Goal: Find specific page/section: Find specific page/section

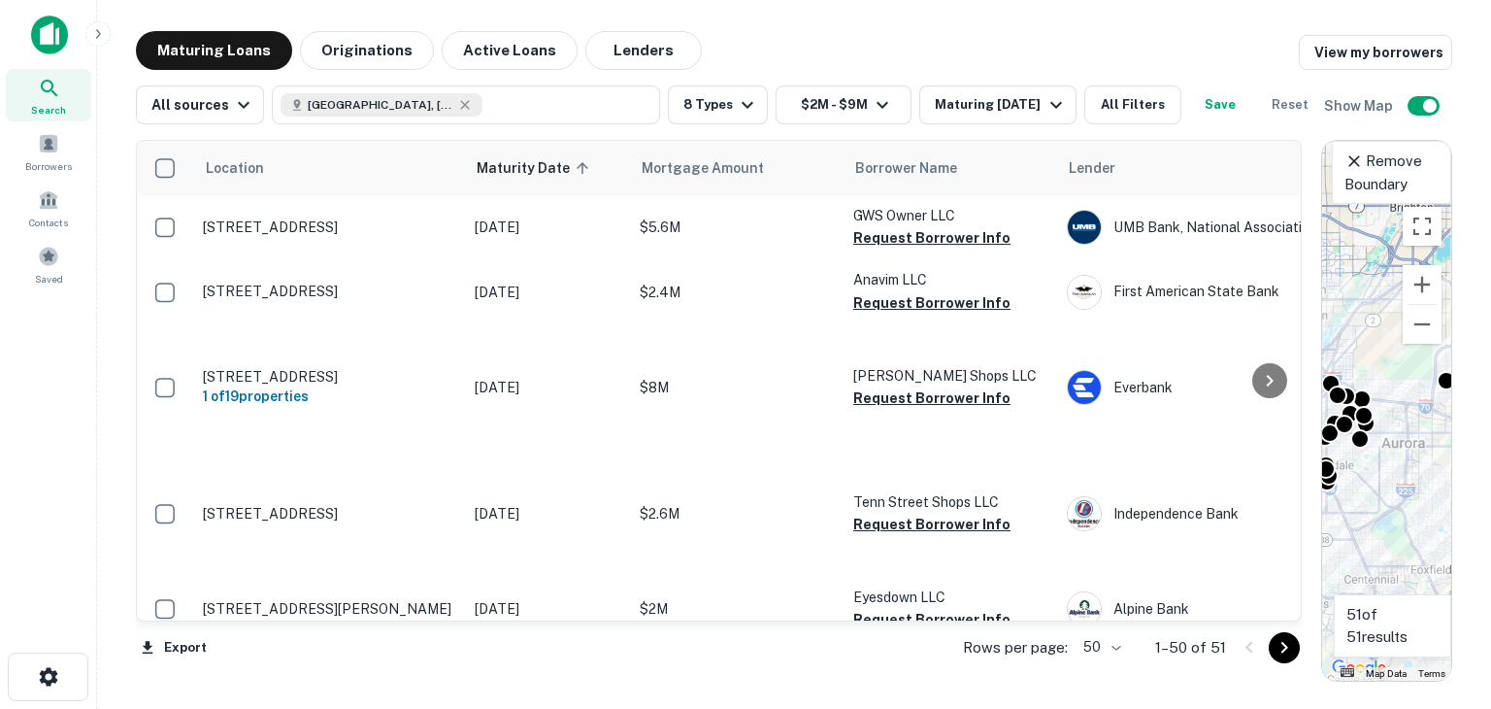
click at [50, 33] on img at bounding box center [49, 35] width 37 height 39
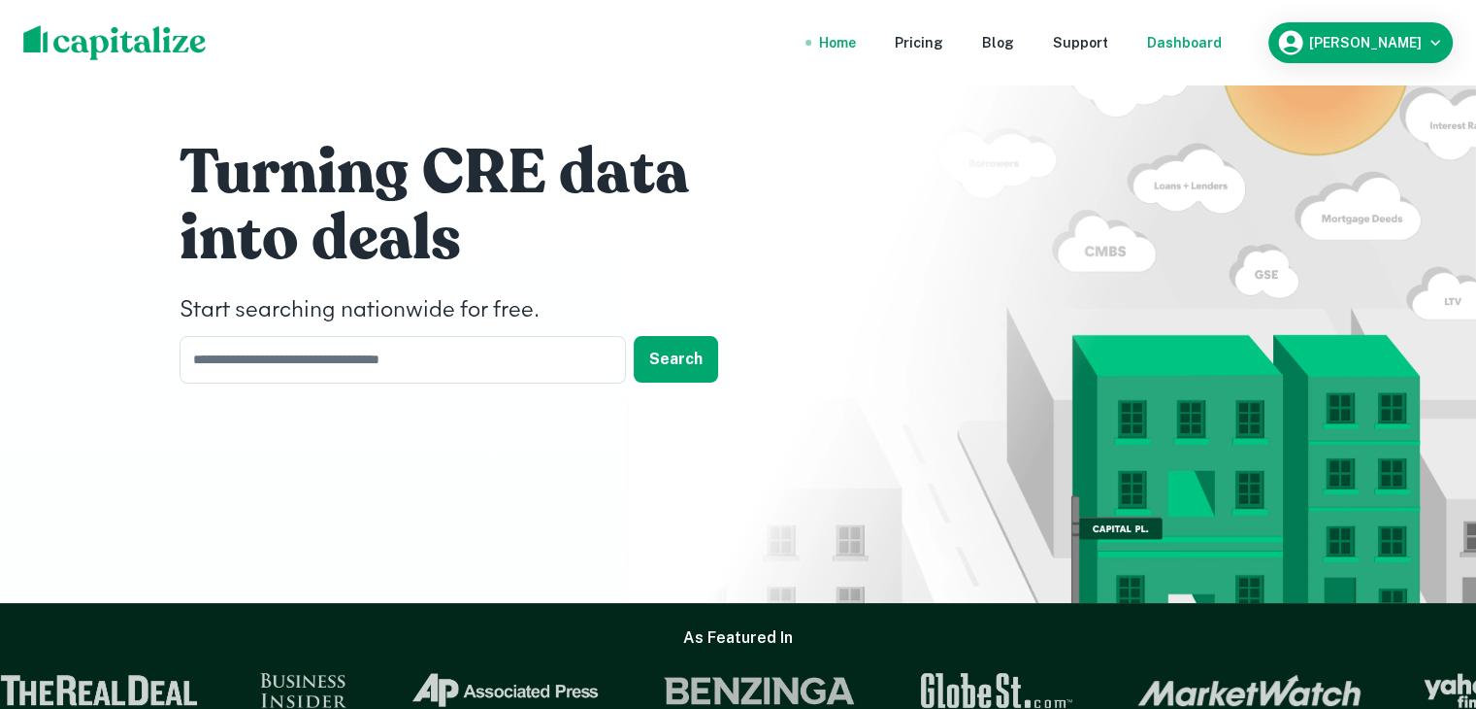
click at [1180, 45] on div "Dashboard" at bounding box center [1184, 42] width 75 height 21
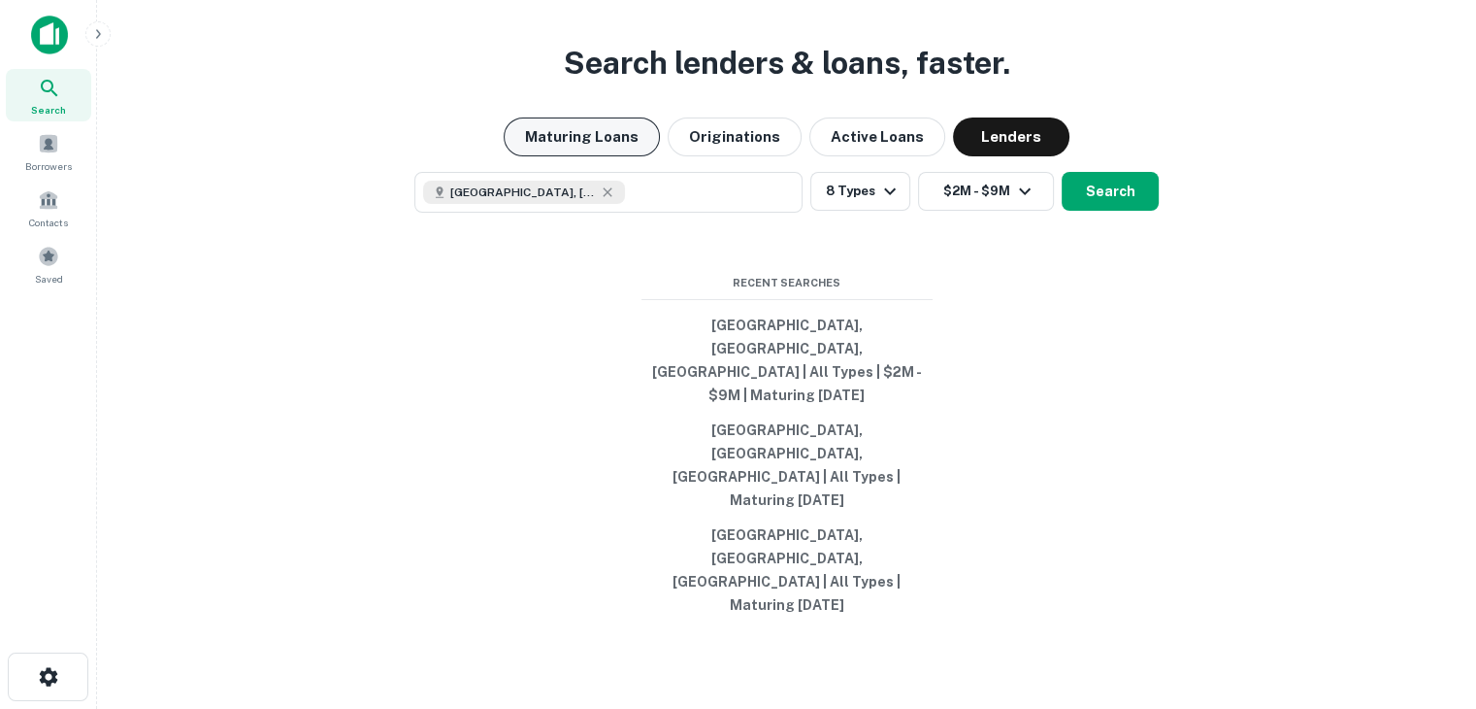
click at [591, 156] on button "Maturing Loans" at bounding box center [582, 136] width 156 height 39
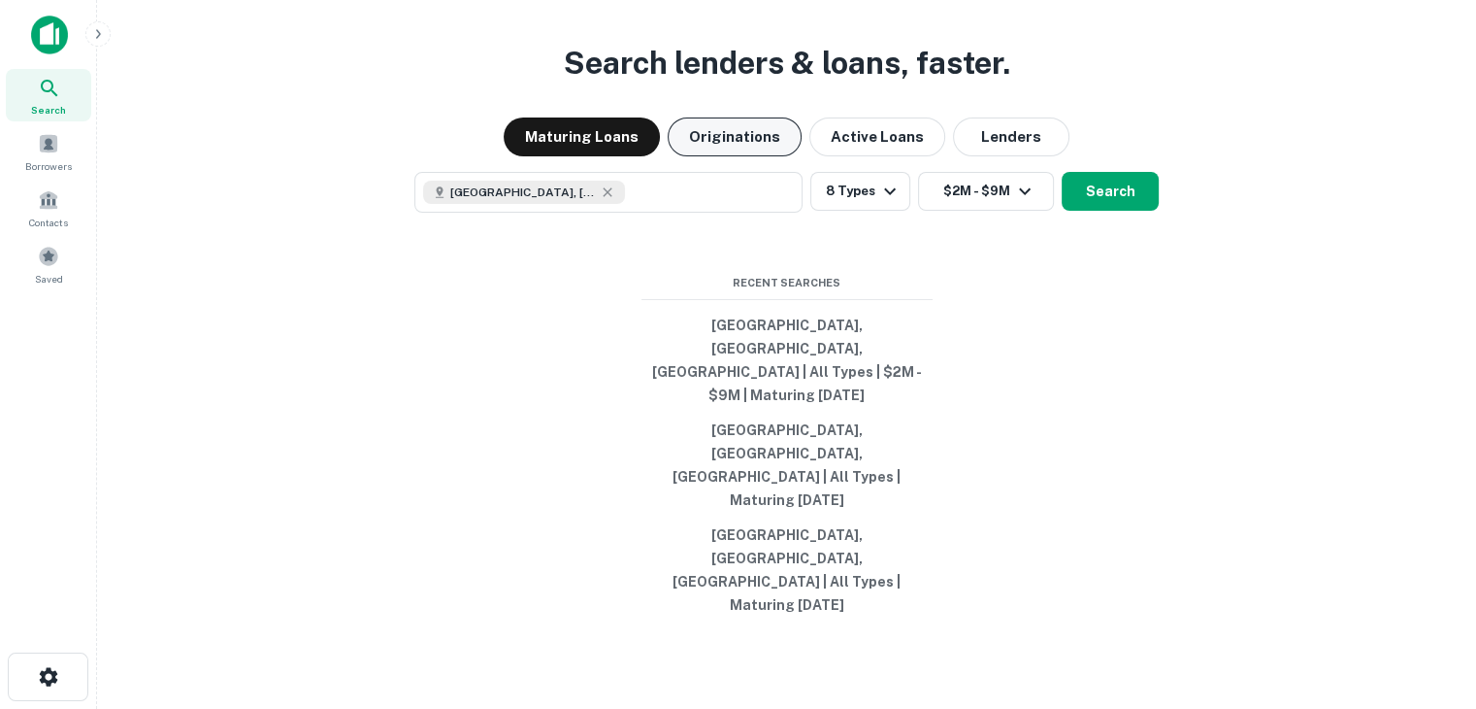
click at [740, 156] on button "Originations" at bounding box center [735, 136] width 134 height 39
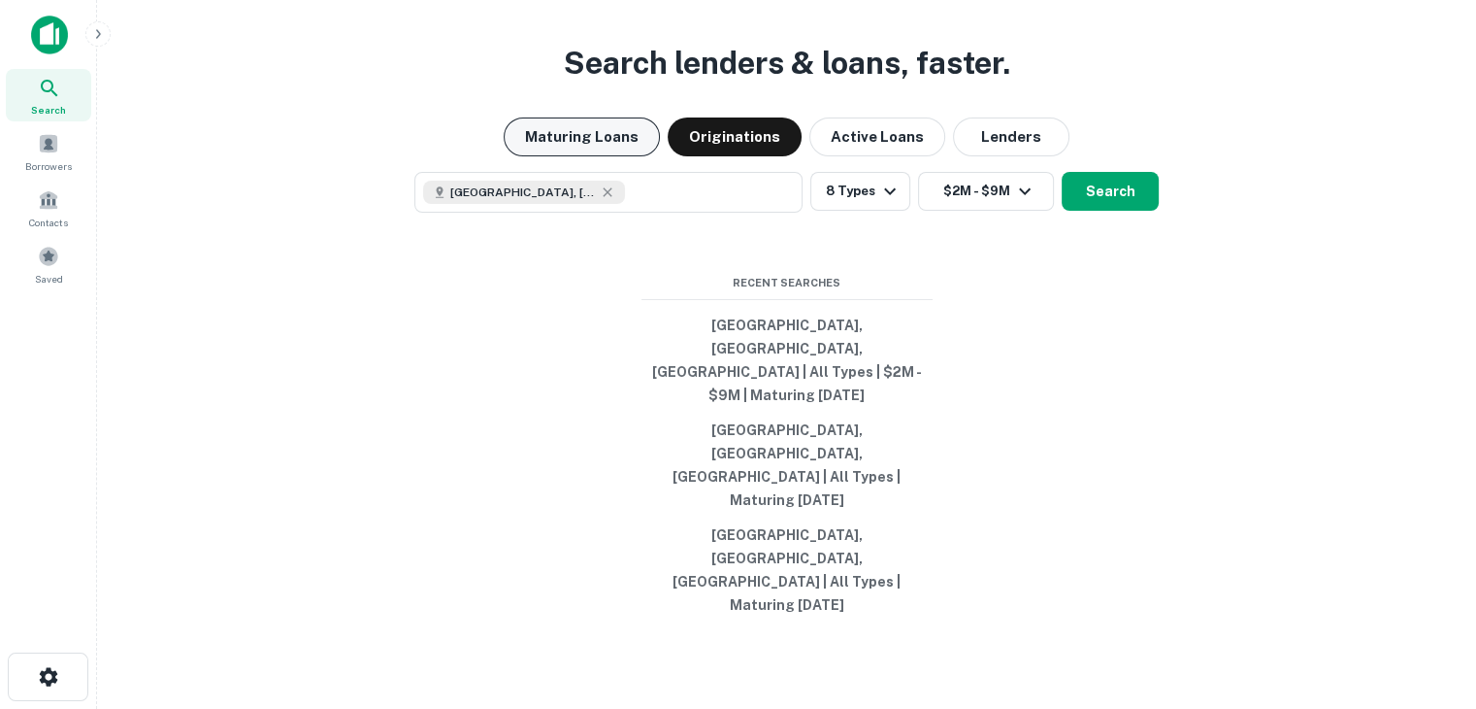
click at [591, 156] on button "Maturing Loans" at bounding box center [582, 136] width 156 height 39
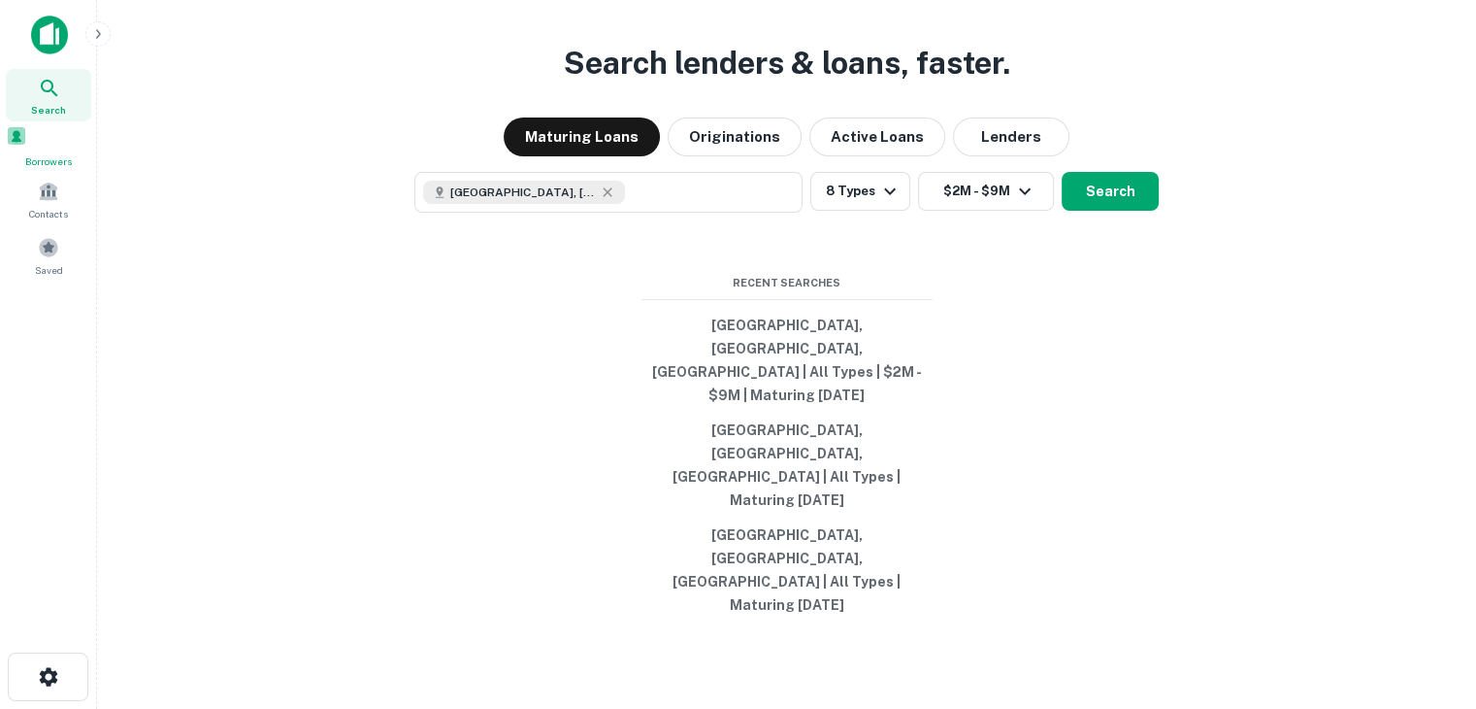
click at [27, 145] on span at bounding box center [16, 135] width 21 height 21
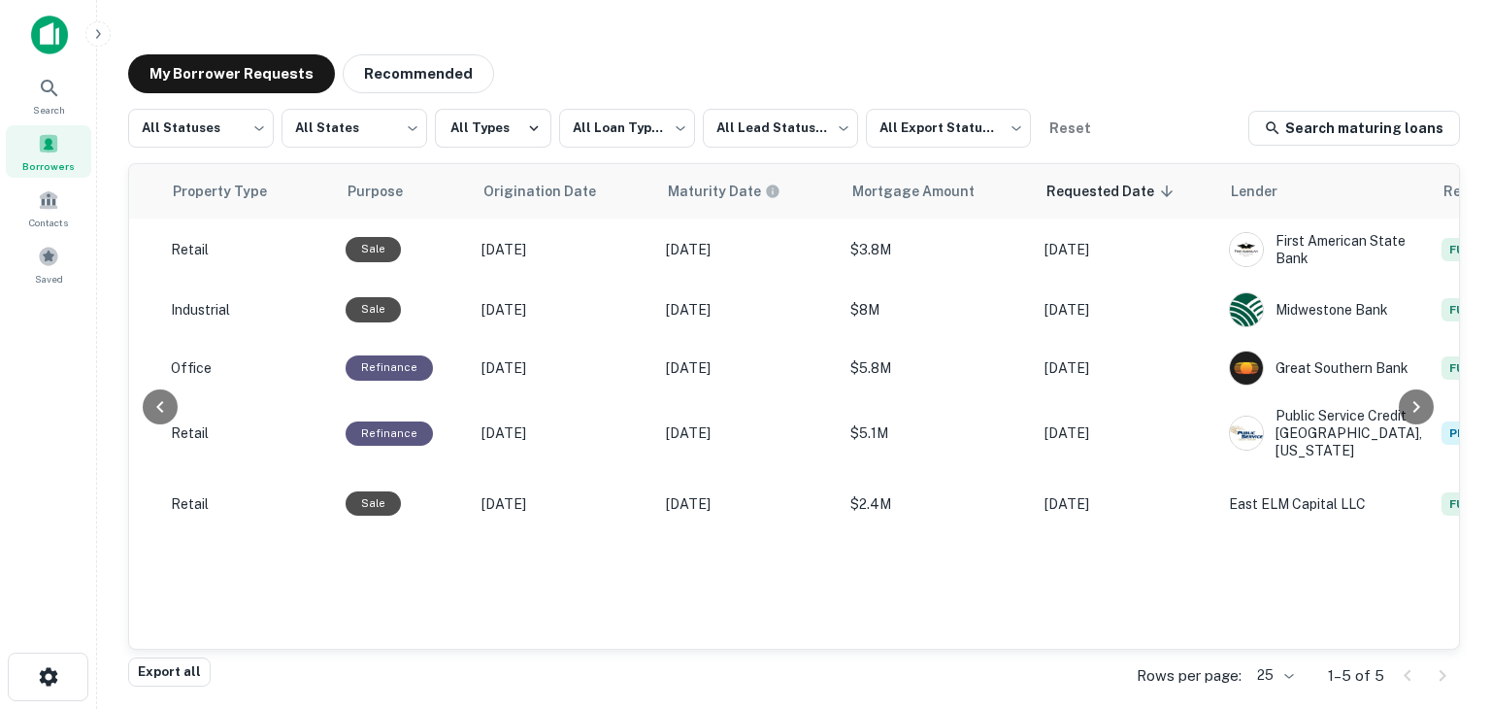
scroll to position [0, 952]
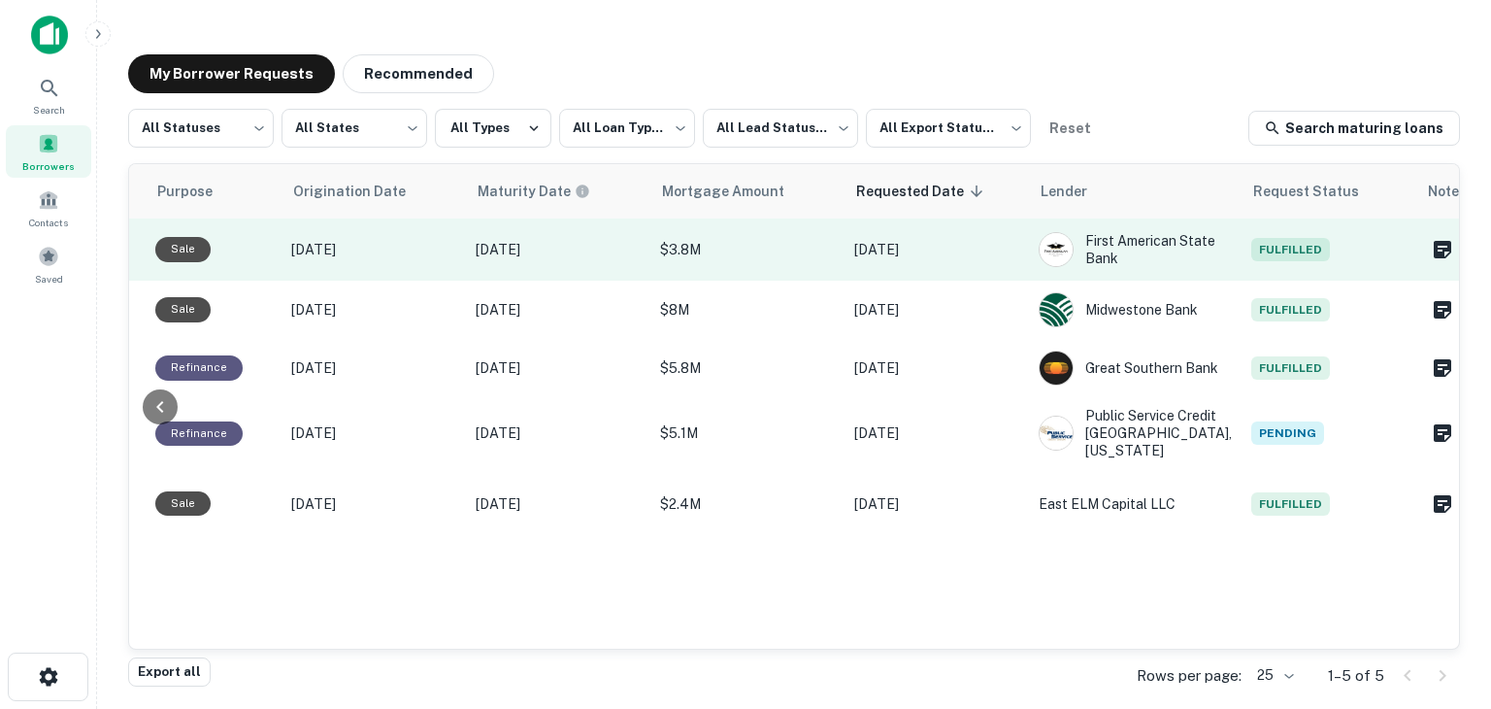
click at [1258, 248] on span "Fulfilled" at bounding box center [1290, 249] width 79 height 23
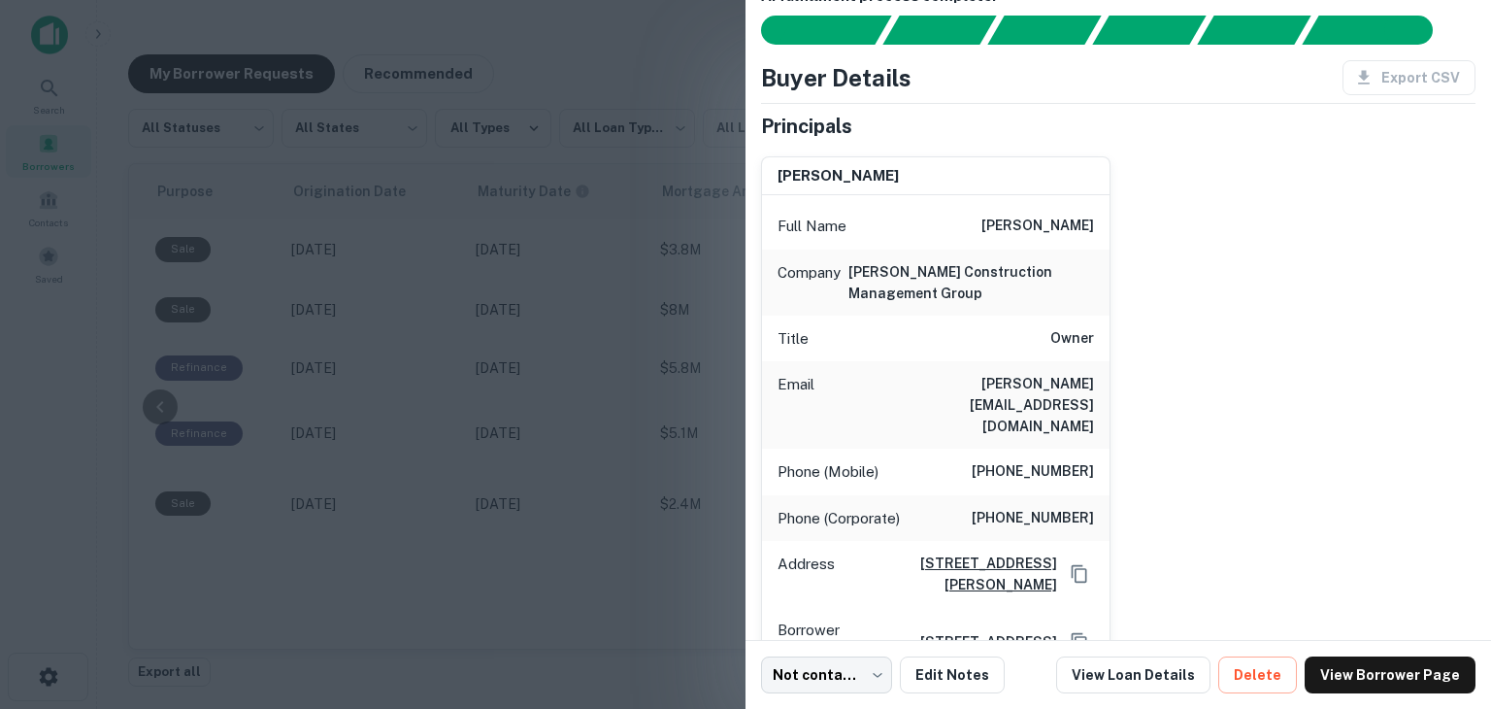
scroll to position [0, 0]
